Goal: Task Accomplishment & Management: Manage account settings

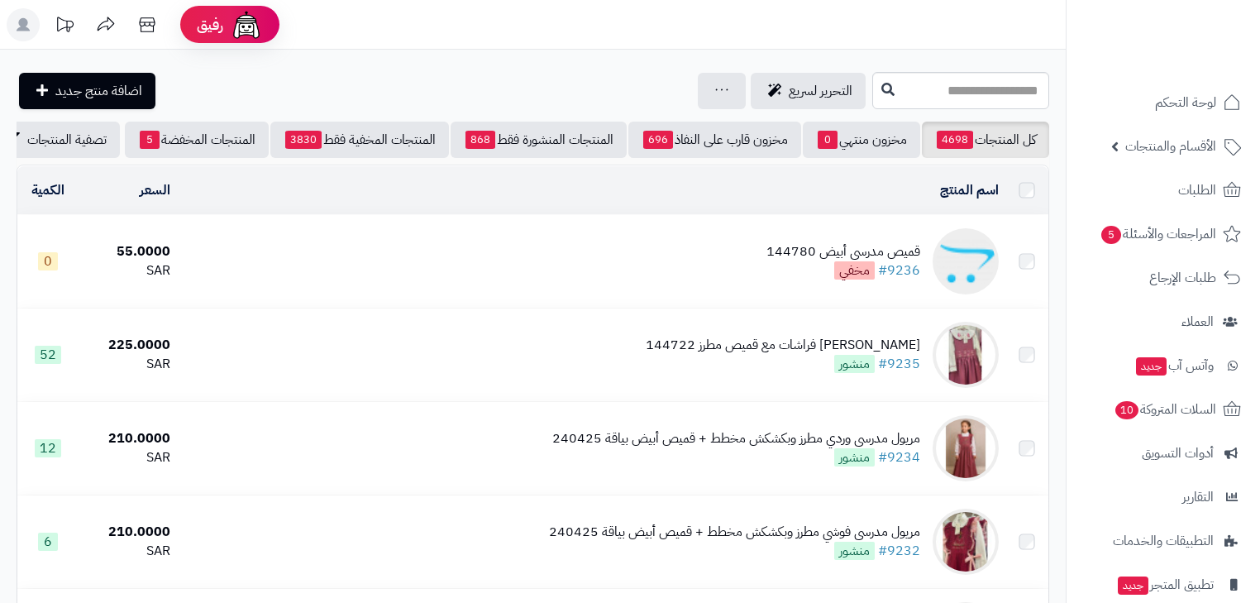
click at [736, 255] on td "قميص مدرسي أبيض 144780 #9236 مخفي" at bounding box center [591, 261] width 828 height 93
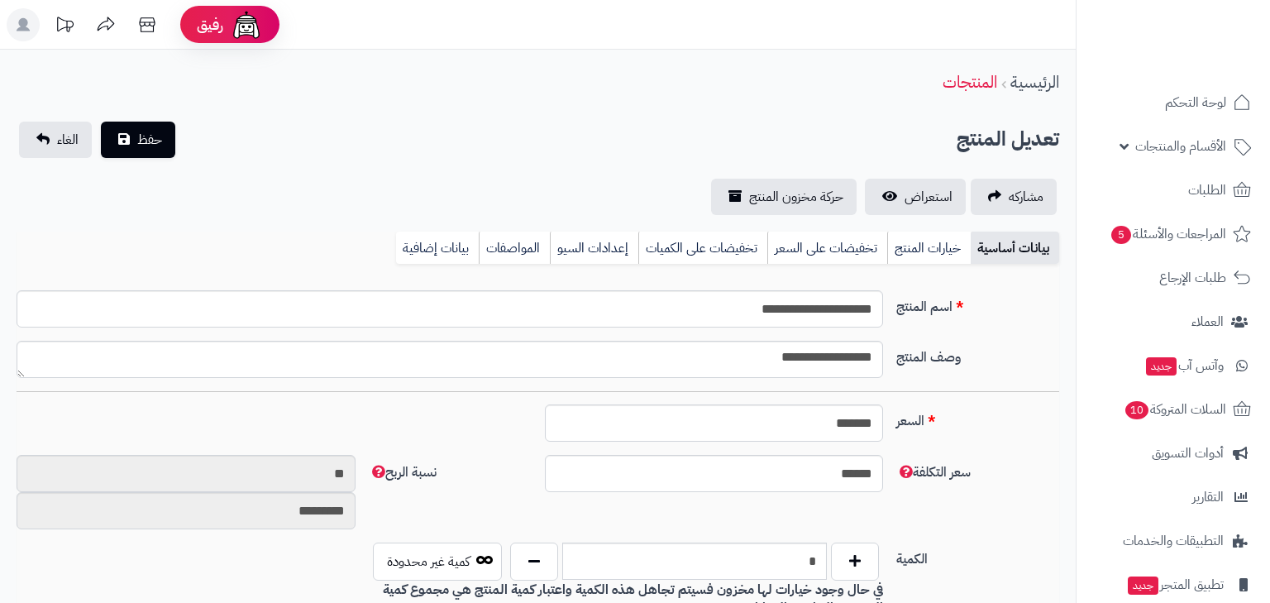
type input "*****"
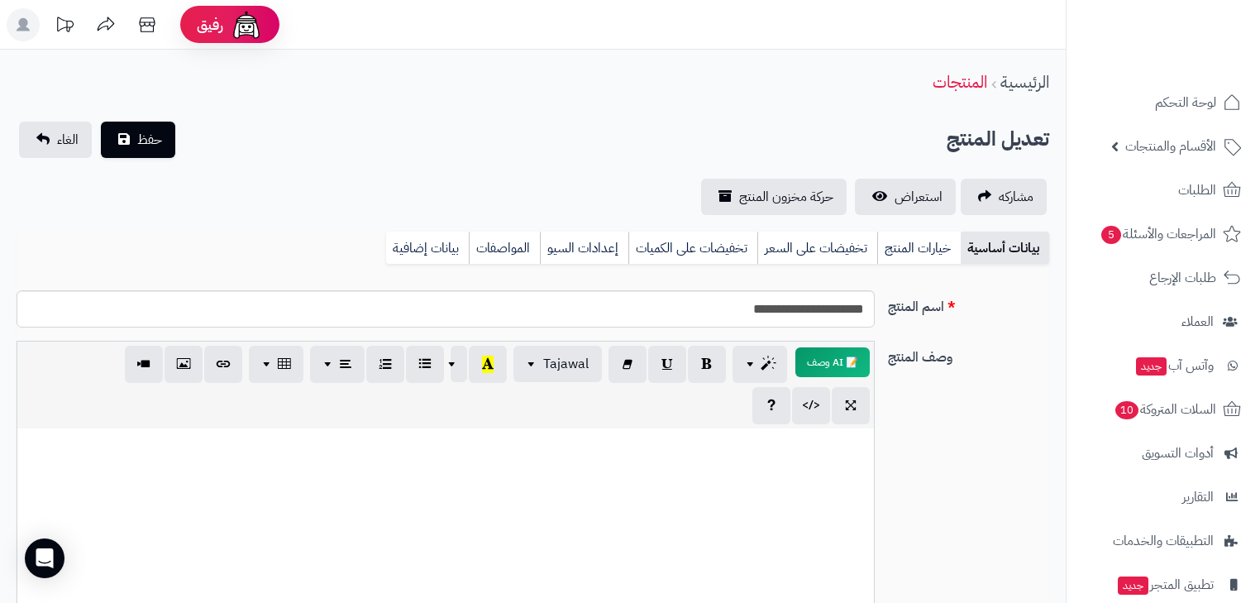
scroll to position [266, 0]
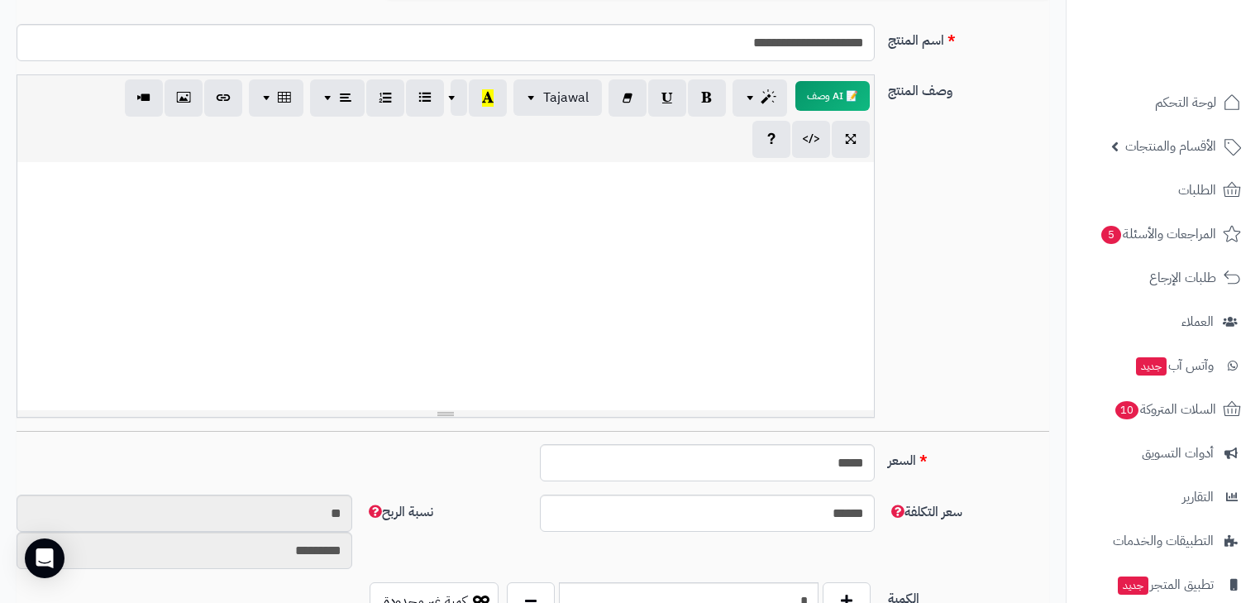
click at [965, 400] on div "**********" at bounding box center [533, 252] width 1046 height 356
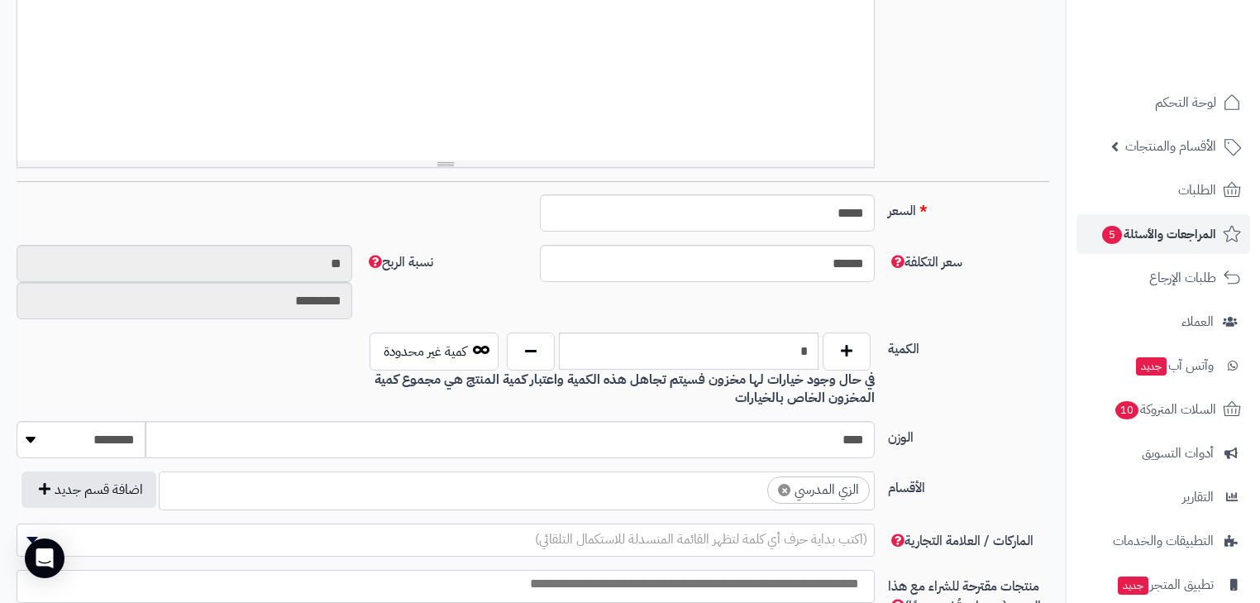
scroll to position [340, 0]
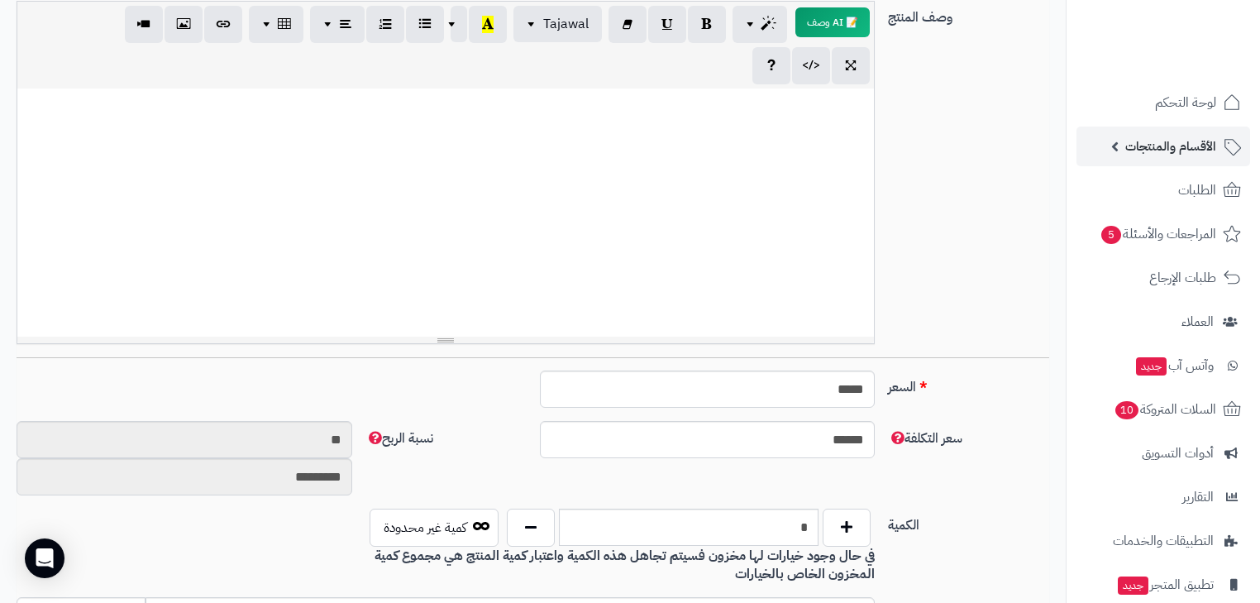
click at [1164, 137] on span "الأقسام والمنتجات" at bounding box center [1170, 146] width 91 height 23
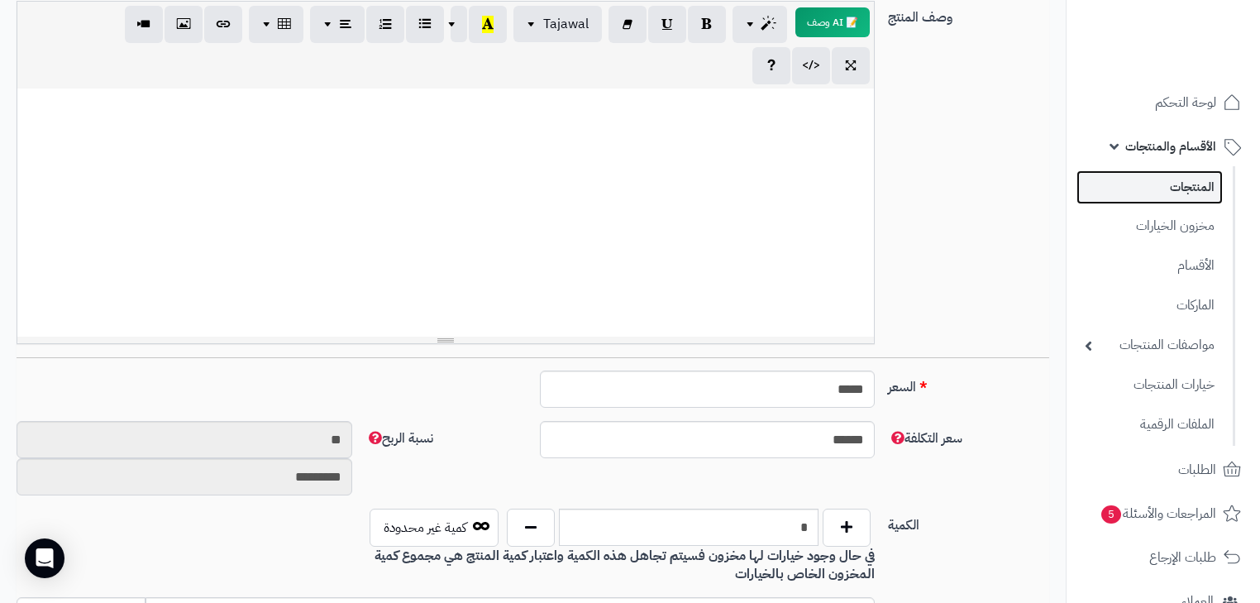
click at [1169, 173] on link "المنتجات" at bounding box center [1149, 187] width 146 height 34
click at [1169, 181] on link "المنتجات" at bounding box center [1149, 187] width 146 height 34
click at [1202, 198] on link "المنتجات" at bounding box center [1149, 187] width 146 height 34
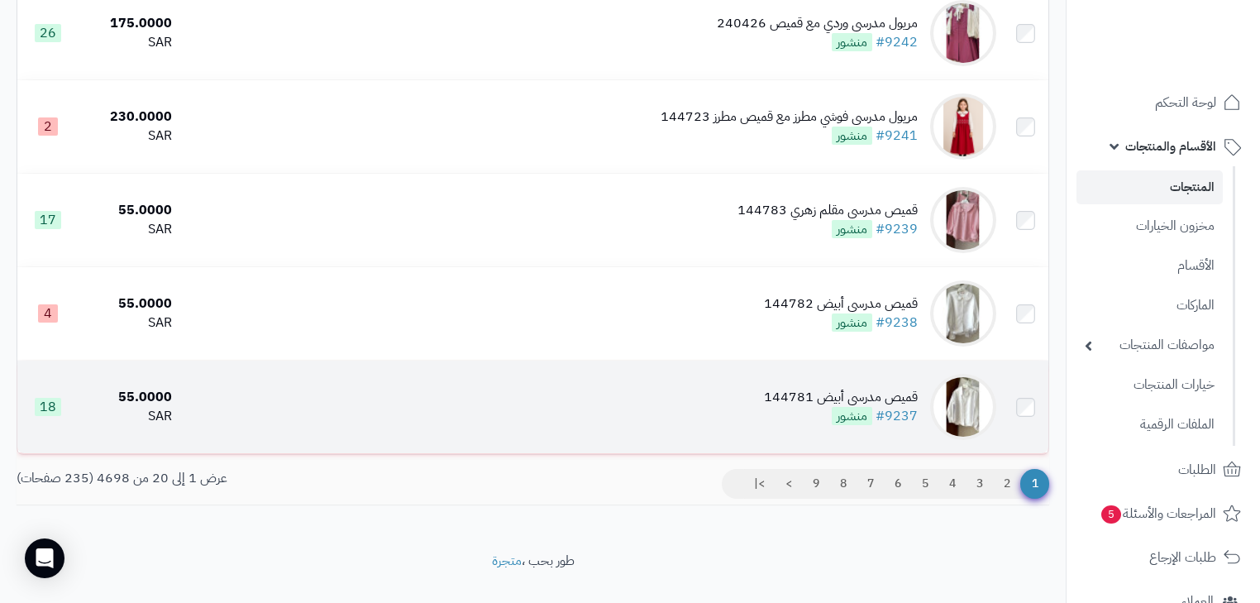
scroll to position [1680, 0]
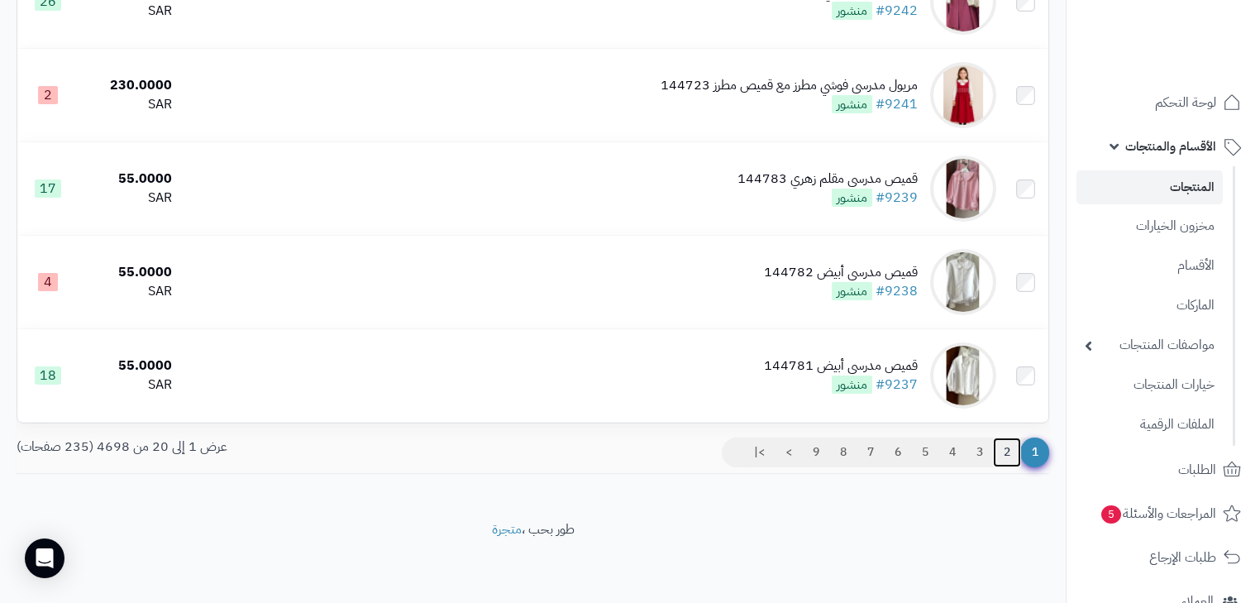
click at [1014, 461] on link "2" at bounding box center [1007, 452] width 28 height 30
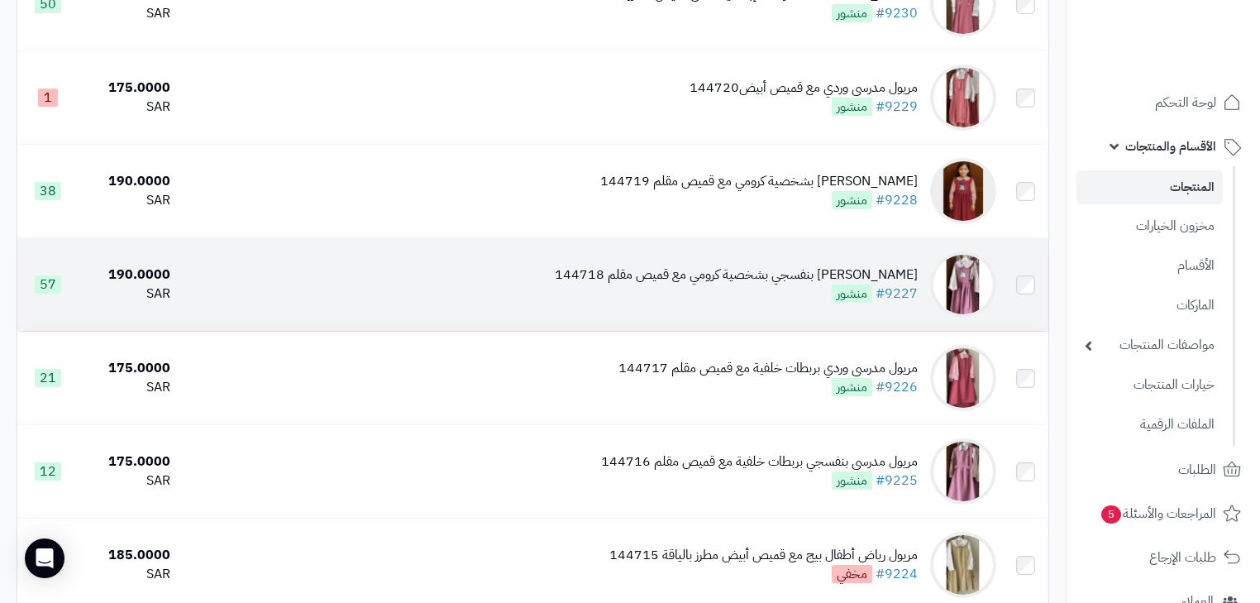
scroll to position [727, 0]
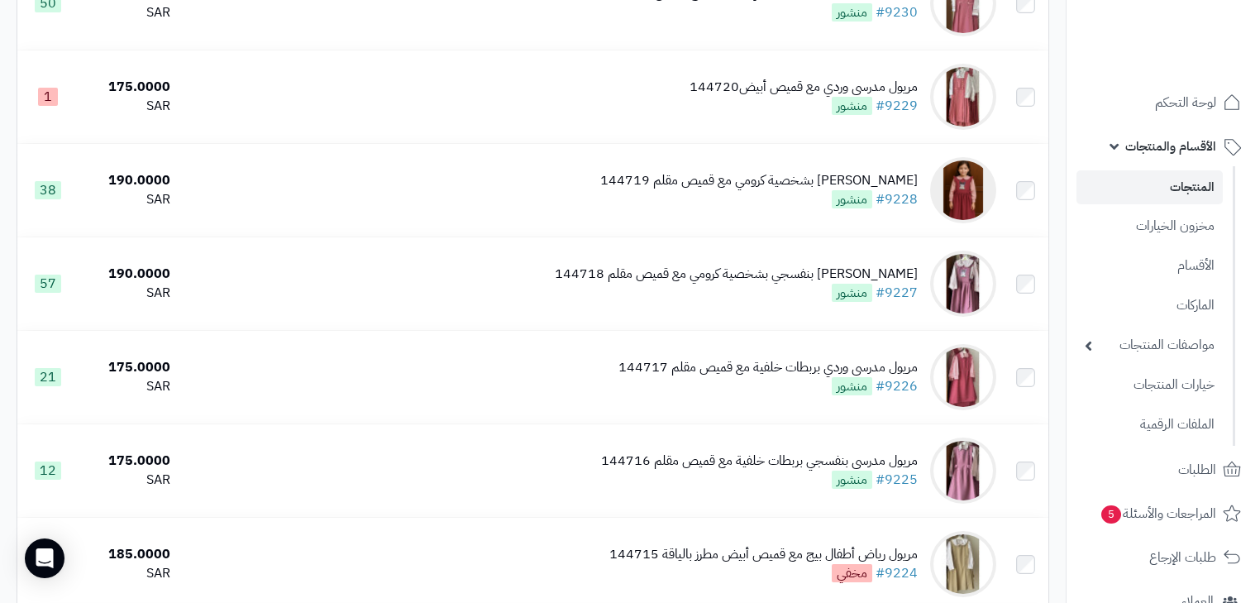
click at [1179, 146] on span "الأقسام والمنتجات" at bounding box center [1170, 146] width 91 height 23
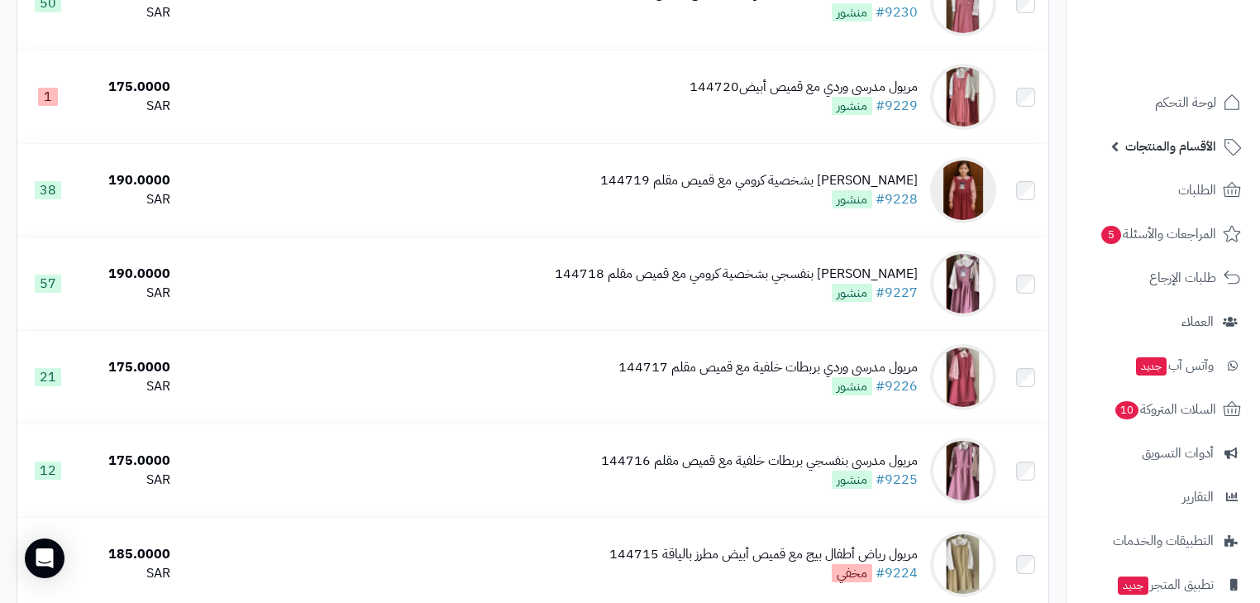
click at [1179, 146] on span "الأقسام والمنتجات" at bounding box center [1170, 146] width 91 height 23
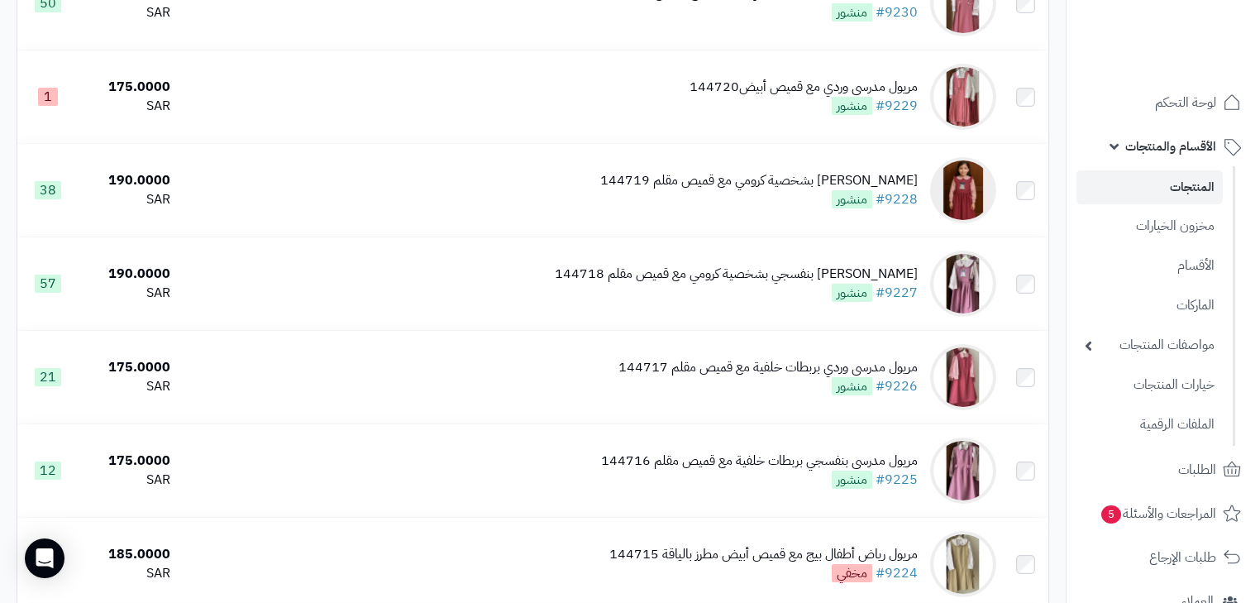
click at [1164, 184] on link "المنتجات" at bounding box center [1149, 187] width 146 height 34
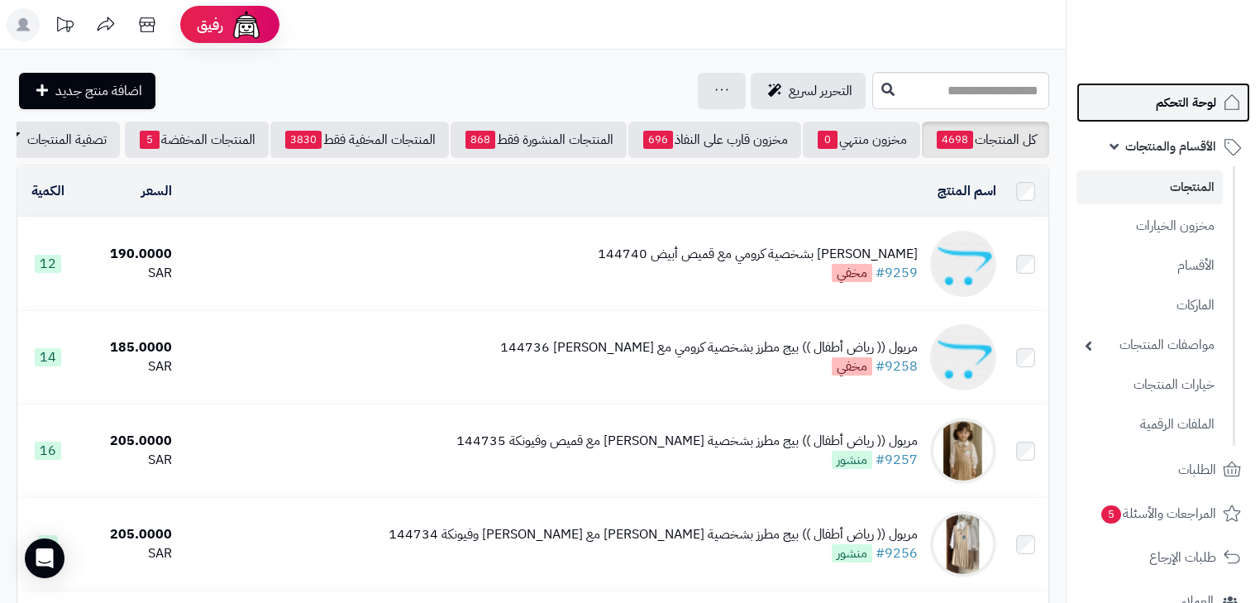
click at [1197, 108] on span "لوحة التحكم" at bounding box center [1186, 102] width 60 height 23
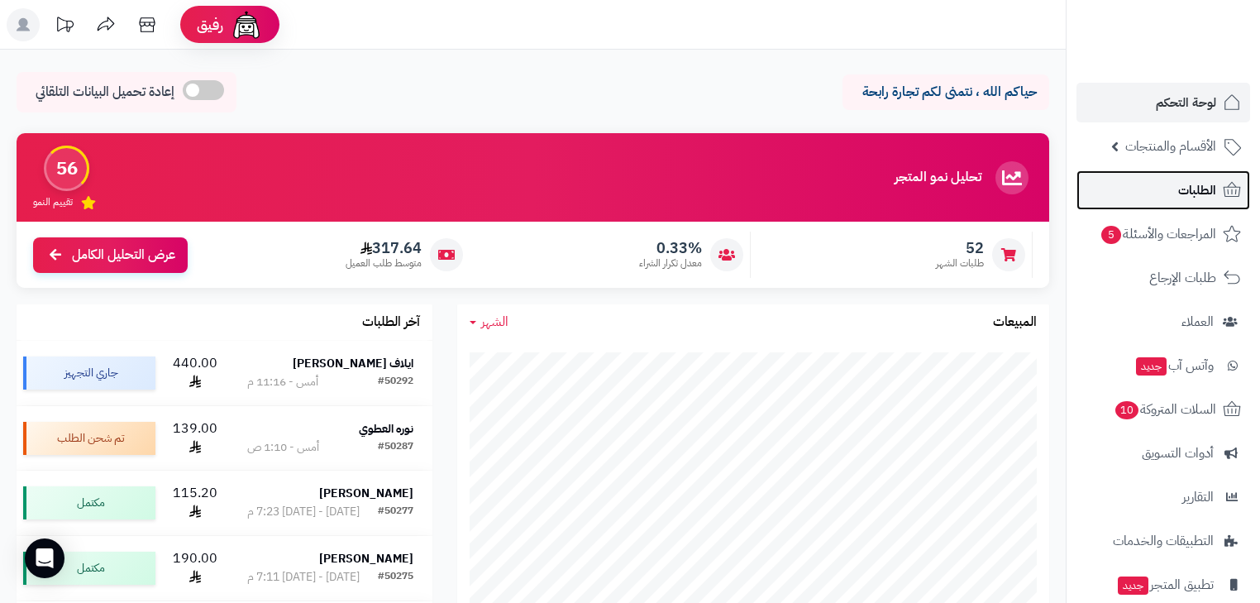
click at [1168, 190] on link "الطلبات" at bounding box center [1163, 190] width 174 height 40
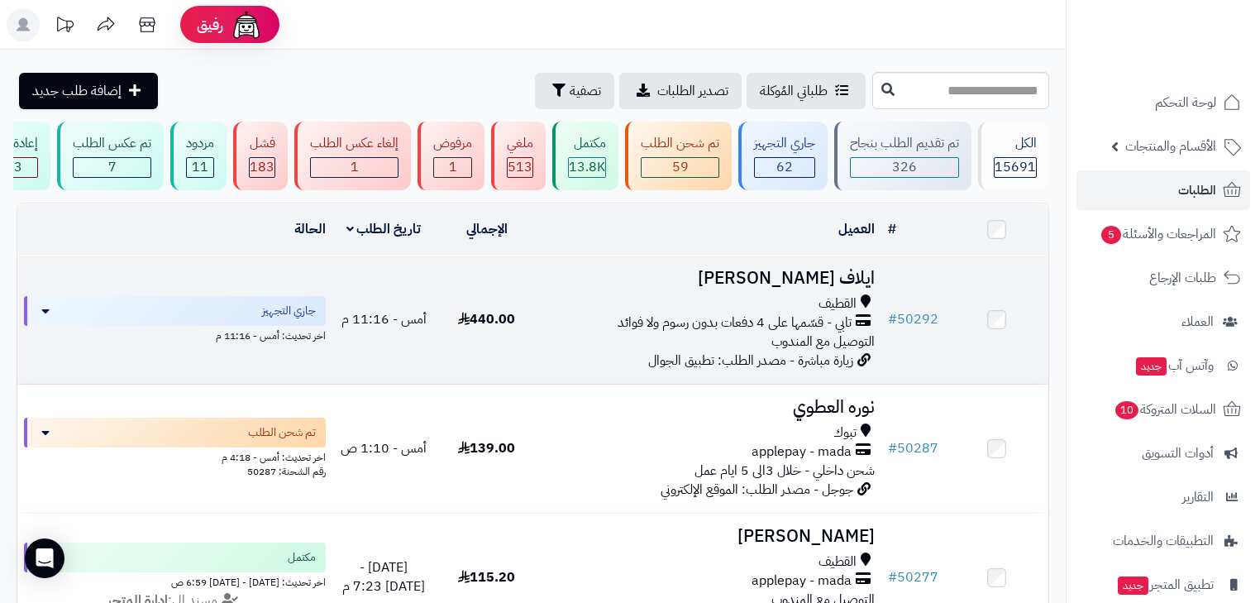
click at [777, 313] on div "القطيف" at bounding box center [710, 303] width 330 height 19
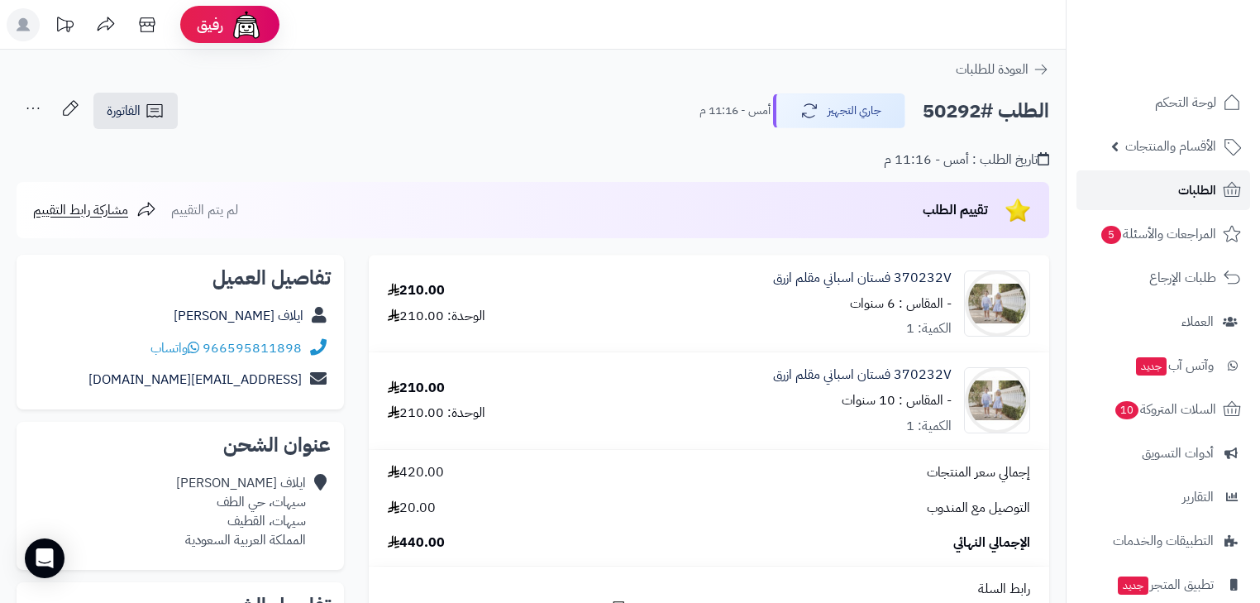
click at [1210, 190] on span "الطلبات" at bounding box center [1197, 190] width 38 height 23
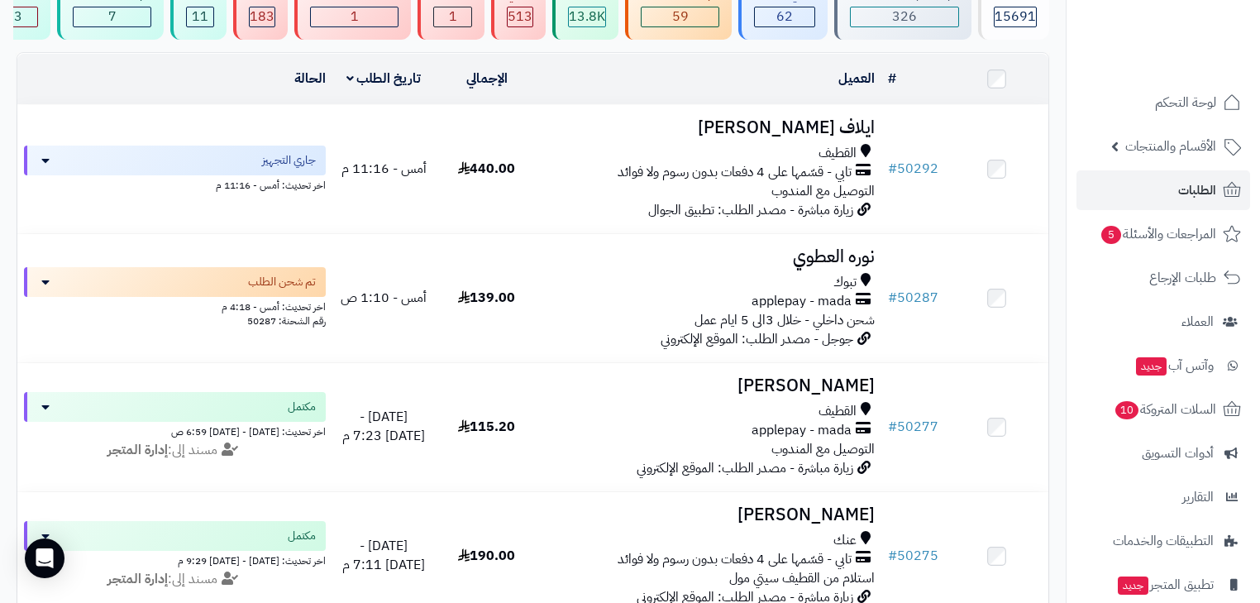
scroll to position [132, 0]
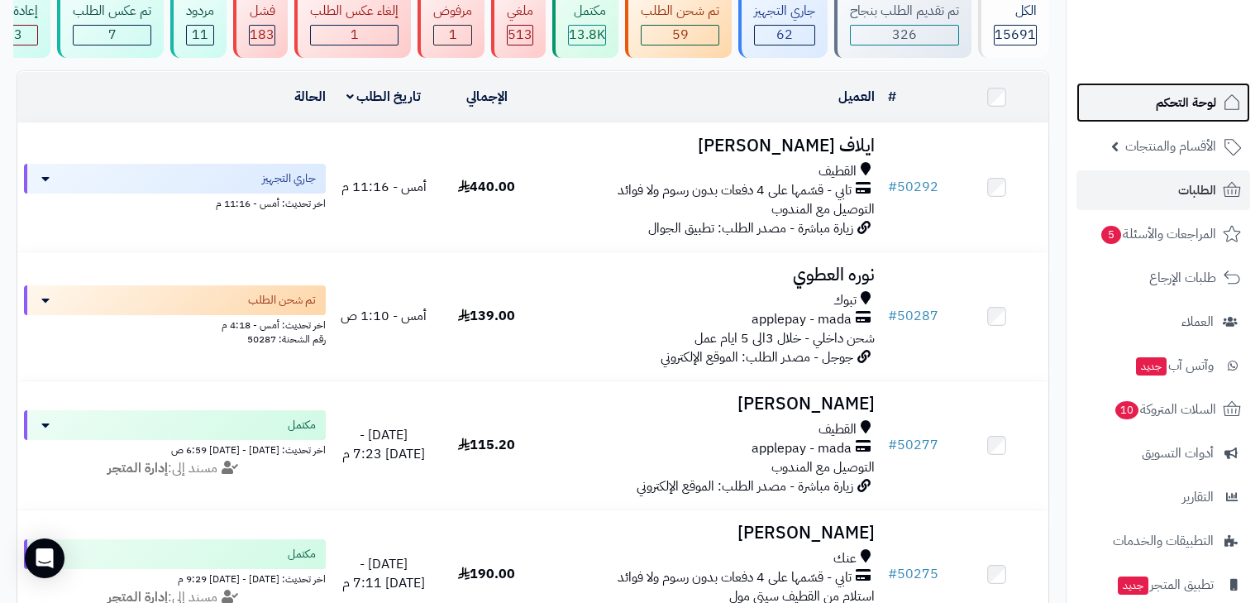
click at [1189, 112] on span "لوحة التحكم" at bounding box center [1186, 102] width 60 height 23
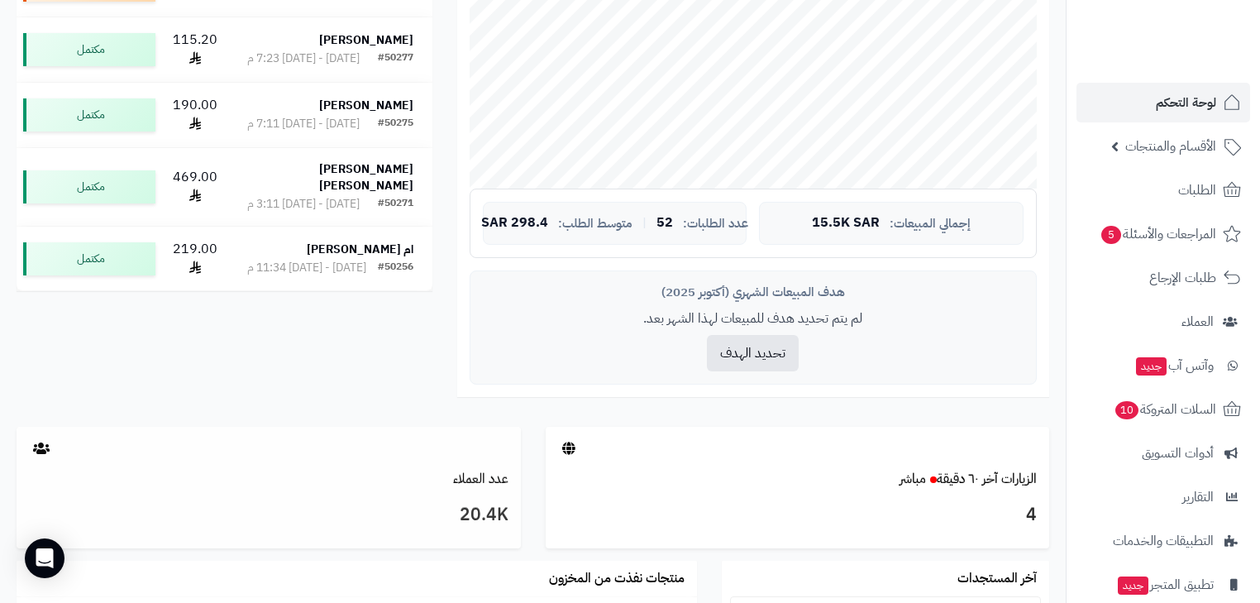
scroll to position [529, 0]
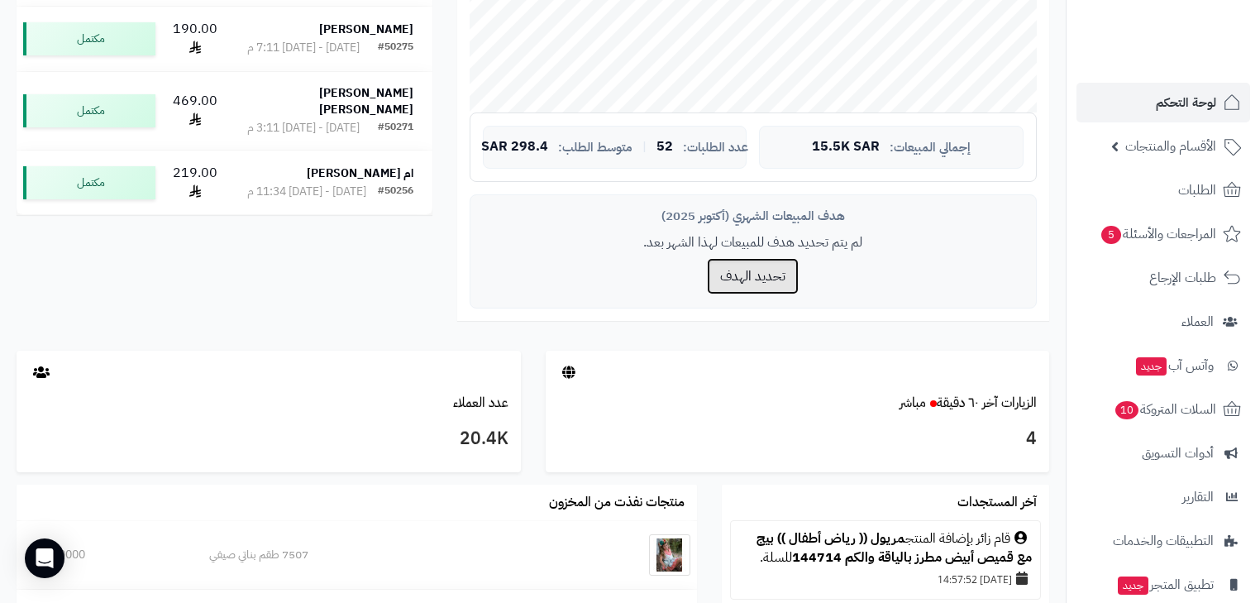
click at [759, 282] on button "تحديد الهدف" at bounding box center [753, 276] width 92 height 36
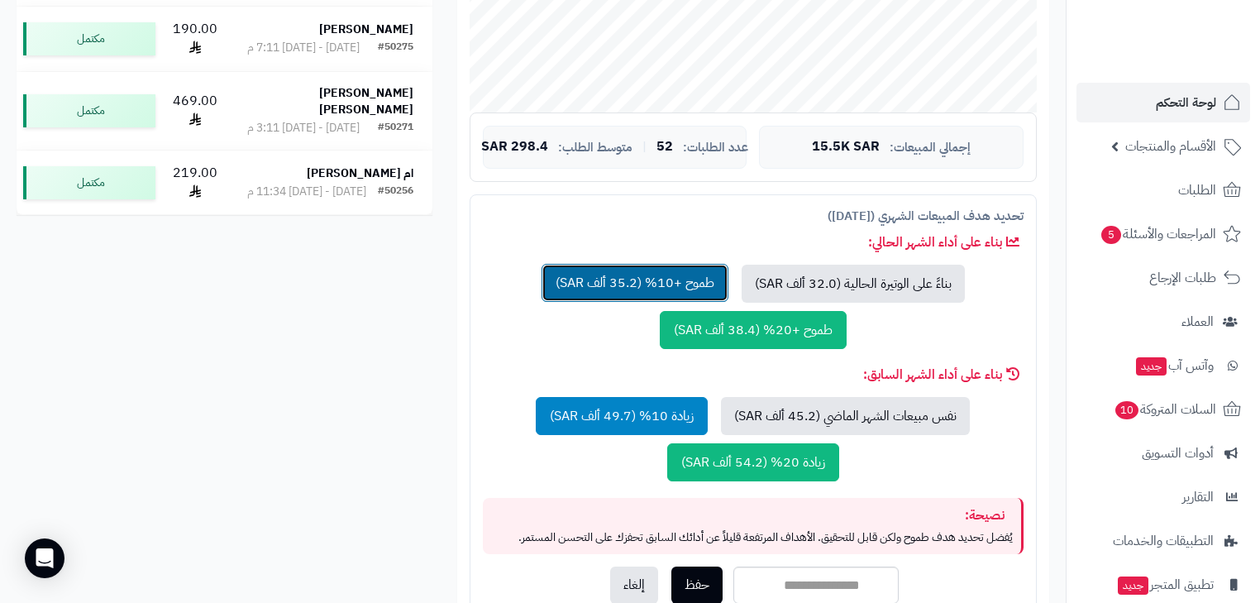
click at [688, 285] on button "طموح +10% (35.2 ألف SAR)" at bounding box center [634, 283] width 187 height 38
type input "*****"
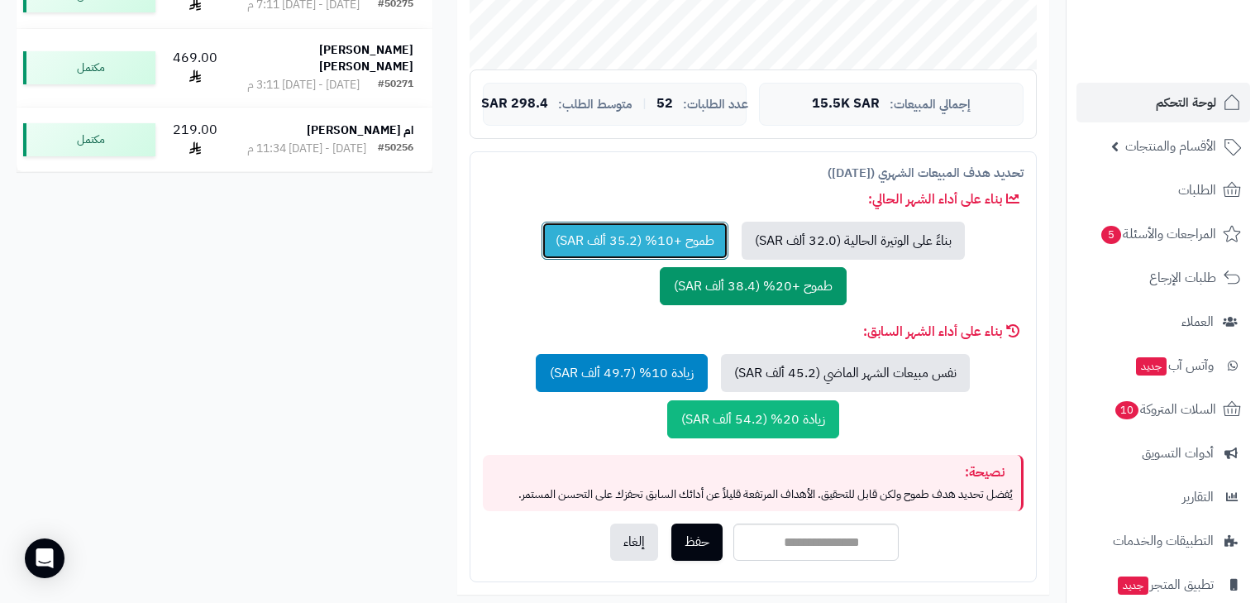
scroll to position [793, 0]
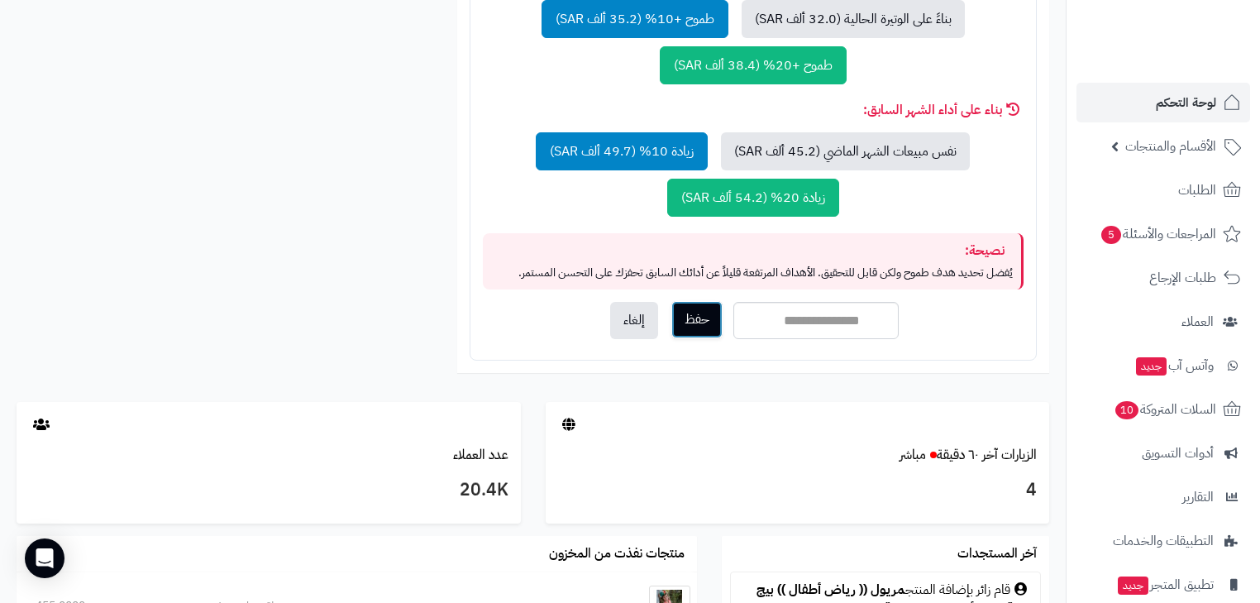
click at [680, 316] on button "حفظ" at bounding box center [696, 319] width 51 height 37
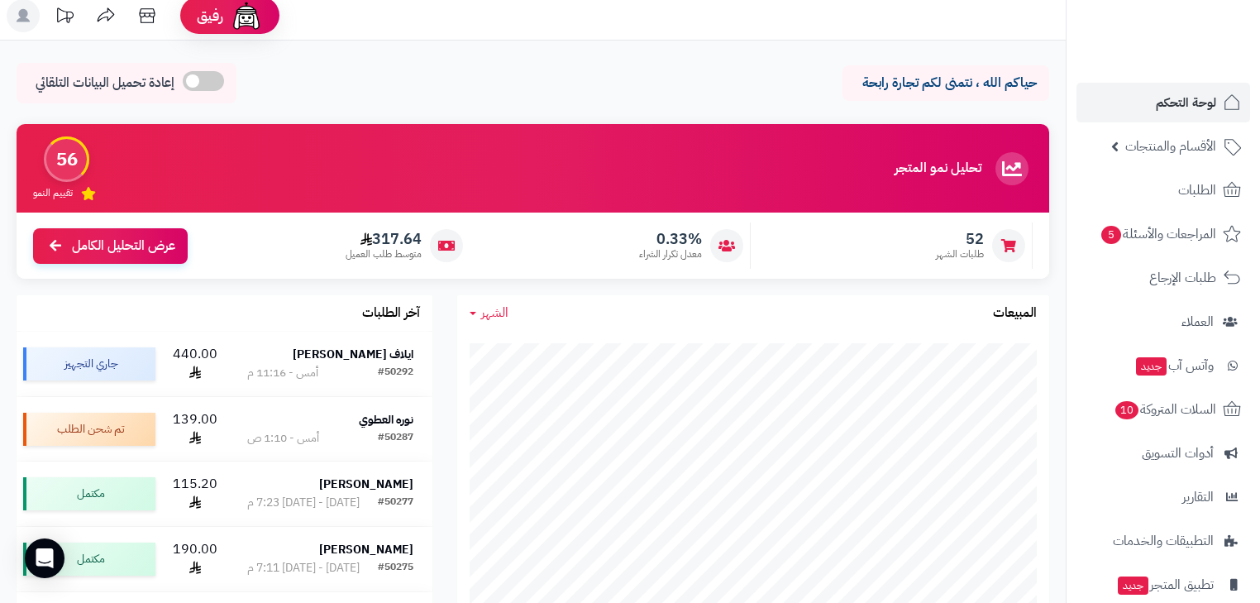
scroll to position [0, 0]
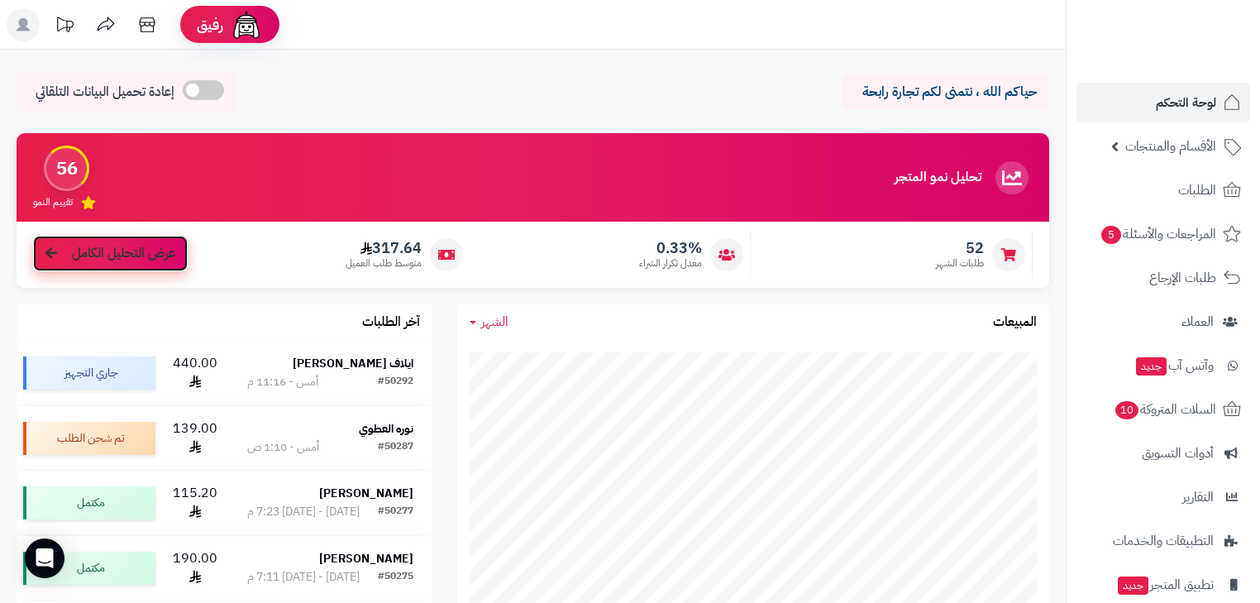
click at [102, 257] on span "عرض التحليل الكامل" at bounding box center [123, 253] width 103 height 19
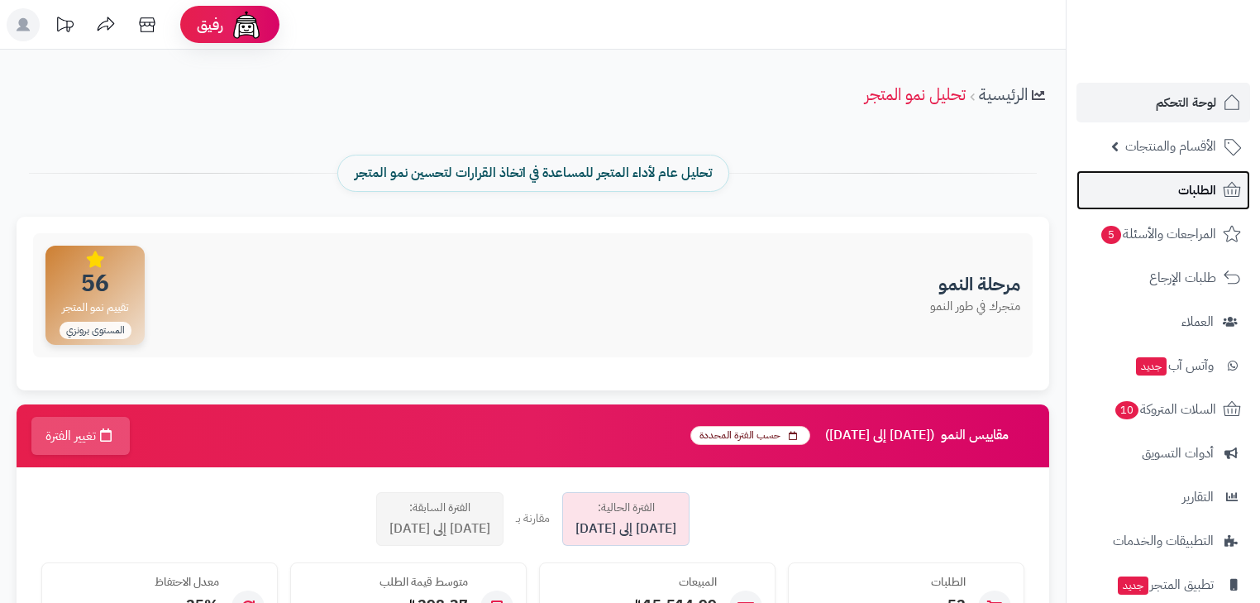
click at [1169, 188] on link "الطلبات" at bounding box center [1163, 190] width 174 height 40
